Goal: Information Seeking & Learning: Learn about a topic

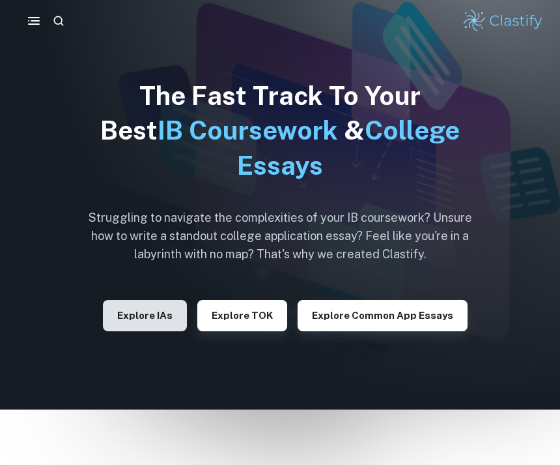
click at [162, 313] on button "Explore IAs" at bounding box center [145, 315] width 84 height 31
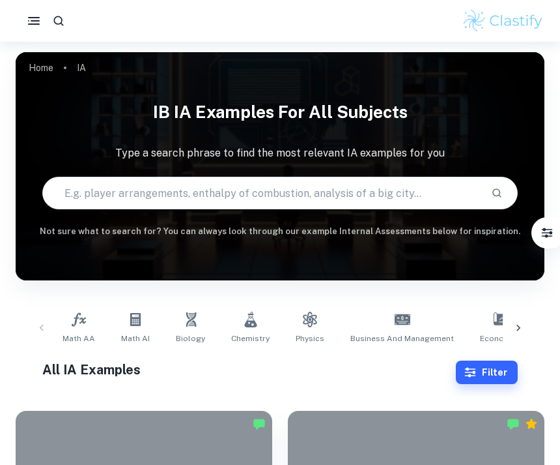
click at [336, 172] on div "IB IA examples for all subjects Type a search phrase to find the most relevant …" at bounding box center [280, 166] width 529 height 144
click at [135, 195] on input "text" at bounding box center [262, 193] width 439 height 36
type input "Design tech"
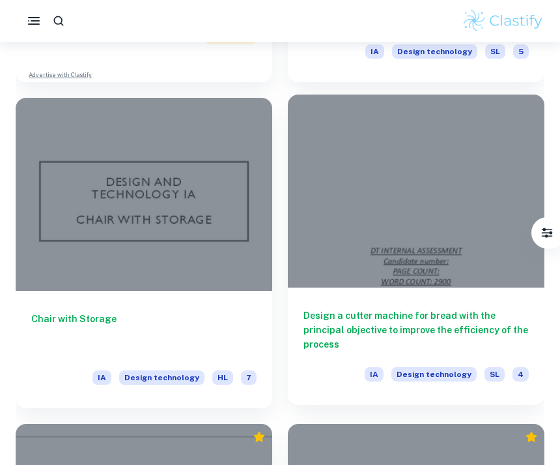
scroll to position [1613, 0]
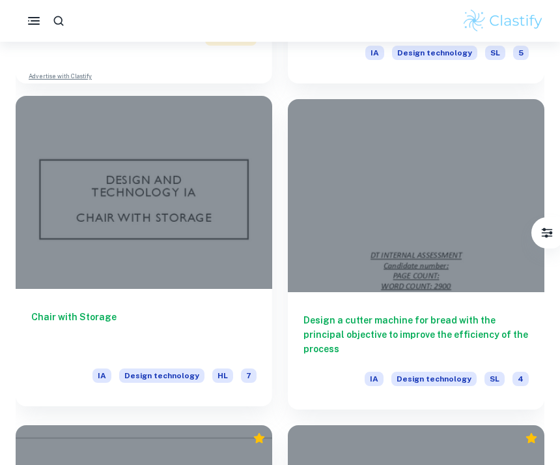
click at [123, 227] on div at bounding box center [144, 192] width 257 height 193
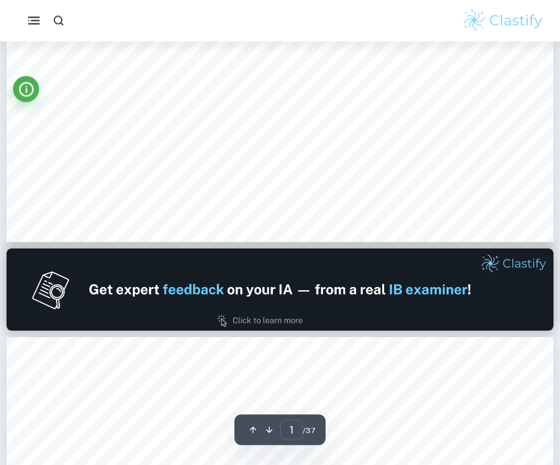
type input "2"
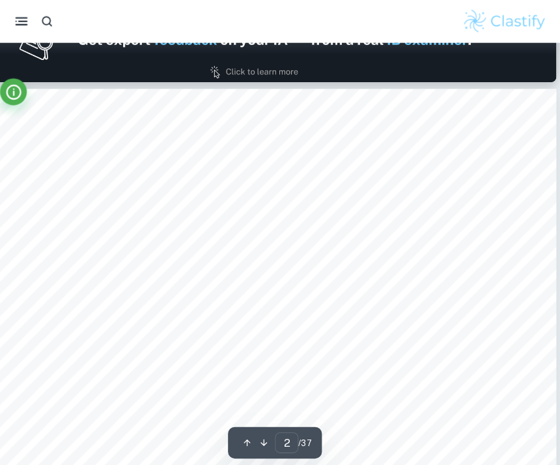
scroll to position [839, 0]
